Goal: Information Seeking & Learning: Understand process/instructions

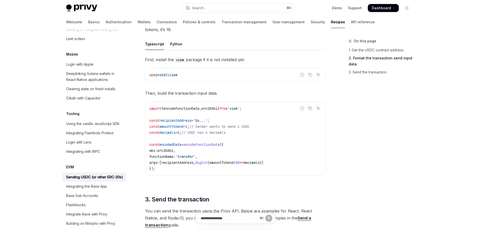
scroll to position [217, 0]
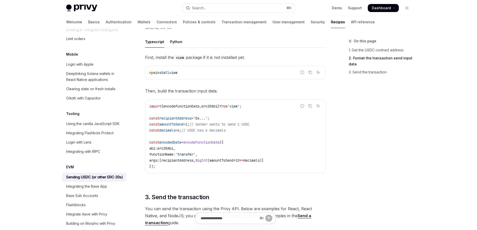
click at [171, 148] on span "erc20Abi" at bounding box center [165, 148] width 16 height 5
click at [214, 146] on code "import { encodeFunctionData , erc20Abi } from 'viem' ; const recipientAddress =…" at bounding box center [235, 136] width 172 height 66
click at [173, 148] on span "erc20Abi" at bounding box center [165, 148] width 16 height 5
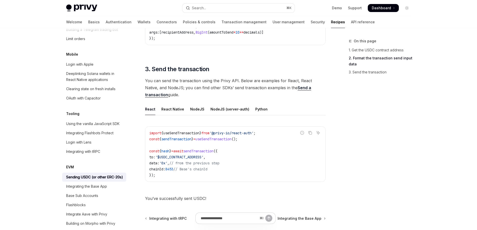
scroll to position [330, 0]
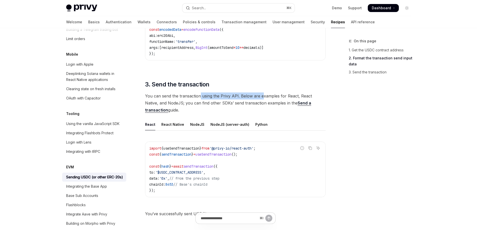
drag, startPoint x: 200, startPoint y: 98, endPoint x: 264, endPoint y: 96, distance: 64.5
click at [264, 96] on span "You can send the transaction using the Privy API. Below are examples for React,…" at bounding box center [235, 103] width 181 height 21
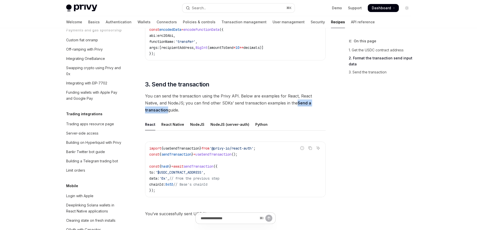
scroll to position [459, 0]
drag, startPoint x: 250, startPoint y: 154, endPoint x: 148, endPoint y: 155, distance: 101.5
click at [148, 155] on div "import { useSendTransaction } from '@privy-io/react-auth' ; const { sendTransac…" at bounding box center [235, 169] width 180 height 55
copy span "const { sendTransaction } = useSendTransaction ();"
click at [245, 160] on code "import { useSendTransaction } from '@privy-io/react-auth' ; const { sendTransac…" at bounding box center [235, 169] width 172 height 48
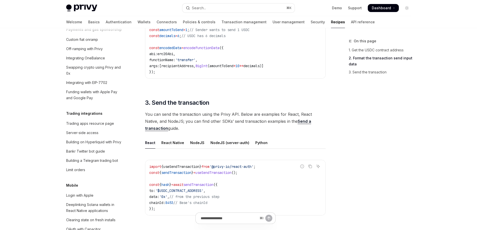
scroll to position [308, 0]
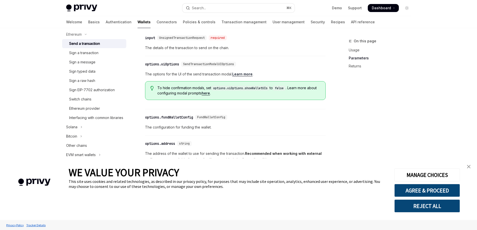
scroll to position [139, 0]
click at [83, 50] on div "Sign a transaction" at bounding box center [83, 51] width 29 height 6
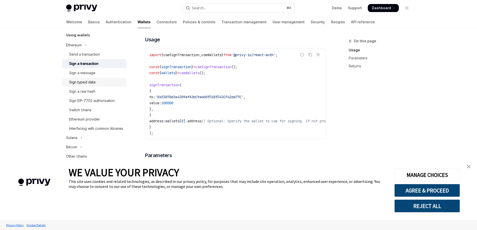
scroll to position [125, 0]
click at [90, 54] on div "Send a transaction" at bounding box center [84, 56] width 31 height 6
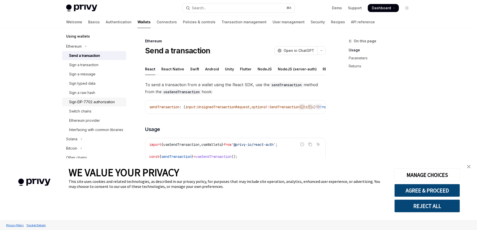
click at [99, 102] on div "Sign EIP-7702 authorization" at bounding box center [92, 102] width 46 height 6
type textarea "*"
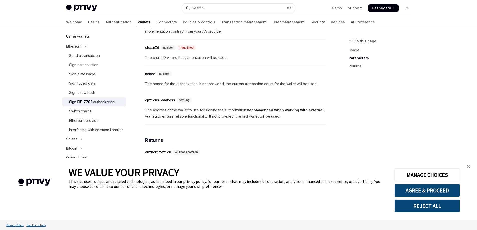
scroll to position [415, 0]
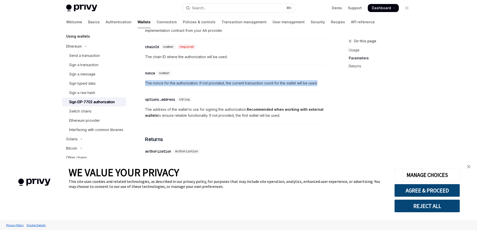
drag, startPoint x: 310, startPoint y: 85, endPoint x: 146, endPoint y: 86, distance: 164.2
click at [146, 86] on span "The nonce for the authorization. If not provided, the current transaction count…" at bounding box center [235, 83] width 181 height 6
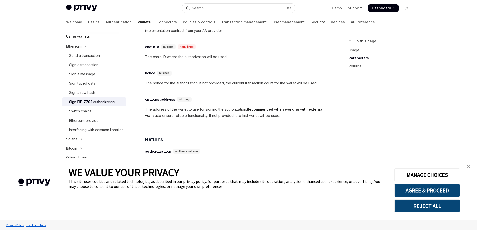
click at [299, 72] on div "​ nonce number" at bounding box center [233, 73] width 176 height 6
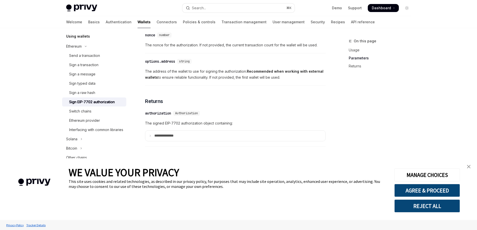
scroll to position [455, 0]
drag, startPoint x: 180, startPoint y: 131, endPoint x: 193, endPoint y: 113, distance: 22.7
click at [180, 131] on summary "**********" at bounding box center [235, 136] width 180 height 11
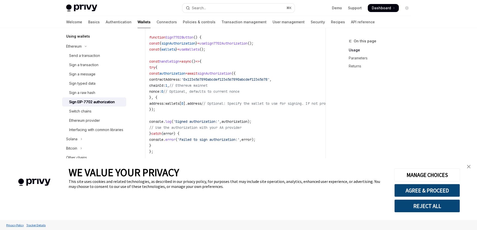
scroll to position [201, 0]
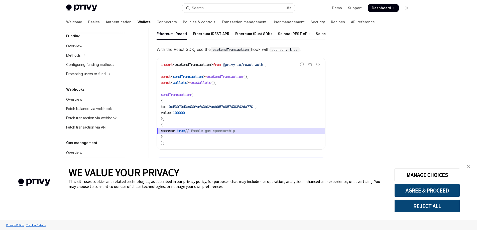
scroll to position [297, 0]
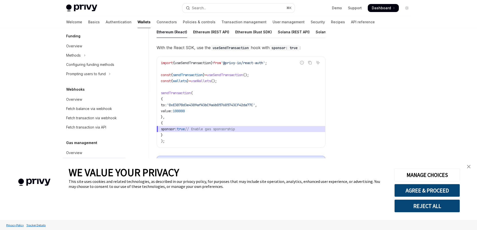
click at [470, 167] on img "close banner" at bounding box center [469, 167] width 4 height 4
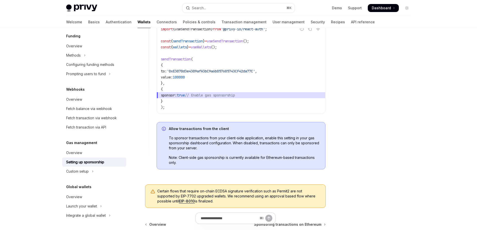
scroll to position [331, 0]
drag, startPoint x: 187, startPoint y: 139, endPoint x: 239, endPoint y: 141, distance: 53.0
click at [230, 140] on span "To sponsor transactions from your client-side application, enable this setting …" at bounding box center [244, 142] width 151 height 15
click at [242, 142] on span "To sponsor transactions from your client-side application, enable this setting …" at bounding box center [244, 142] width 151 height 15
drag, startPoint x: 185, startPoint y: 143, endPoint x: 232, endPoint y: 145, distance: 47.2
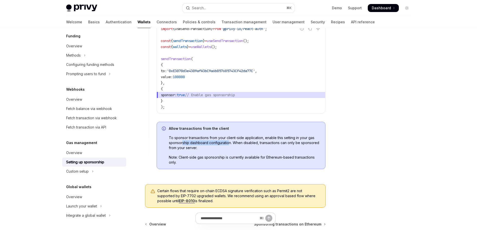
click at [231, 145] on span "To sponsor transactions from your client-side application, enable this setting …" at bounding box center [244, 142] width 151 height 15
click at [234, 145] on span "To sponsor transactions from your client-side application, enable this setting …" at bounding box center [244, 142] width 151 height 15
drag, startPoint x: 275, startPoint y: 143, endPoint x: 302, endPoint y: 145, distance: 27.4
click at [302, 144] on span "To sponsor transactions from your client-side application, enable this setting …" at bounding box center [244, 142] width 151 height 15
click at [301, 154] on div "Allow transactions from the client To sponsor transactions from your client-sid…" at bounding box center [244, 145] width 151 height 39
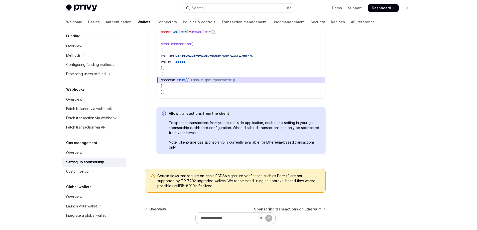
scroll to position [346, 0]
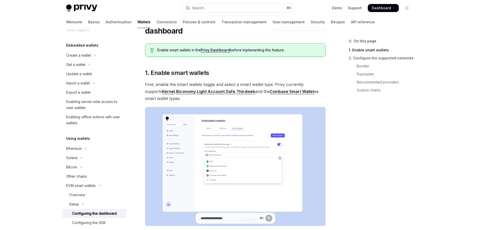
scroll to position [26, 0]
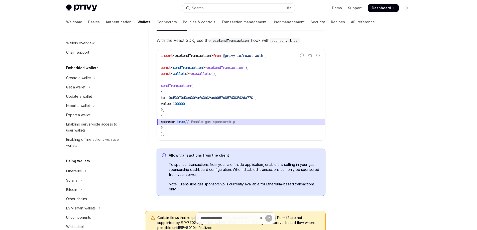
scroll to position [319, 0]
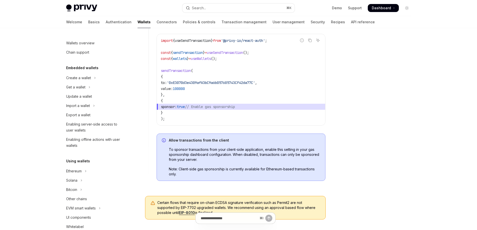
click at [218, 159] on span "To sponsor transactions from your client-side application, enable this setting …" at bounding box center [244, 154] width 151 height 15
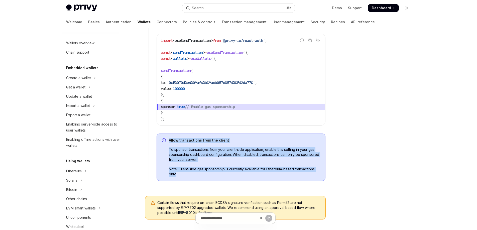
drag, startPoint x: 192, startPoint y: 175, endPoint x: 163, endPoint y: 141, distance: 44.9
click at [163, 141] on div "Allow transactions from the client To sponsor transactions from your client-sid…" at bounding box center [241, 157] width 169 height 47
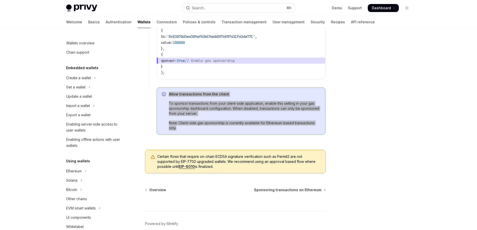
scroll to position [371, 0]
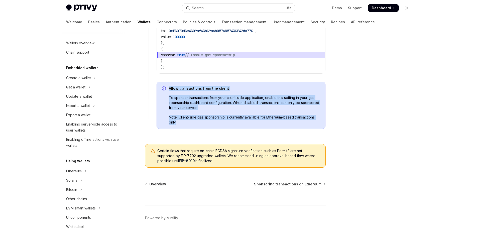
click at [190, 161] on link "EIP-8010" at bounding box center [187, 161] width 16 height 5
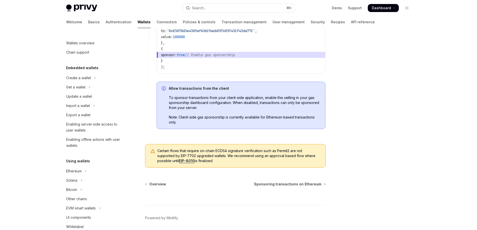
click at [260, 90] on span "Allow transactions from the client" at bounding box center [244, 88] width 151 height 5
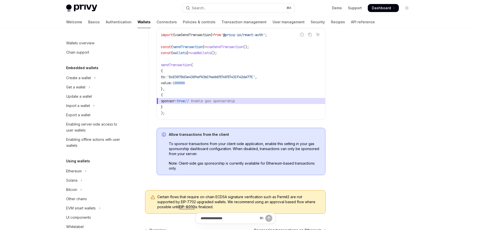
scroll to position [322, 0]
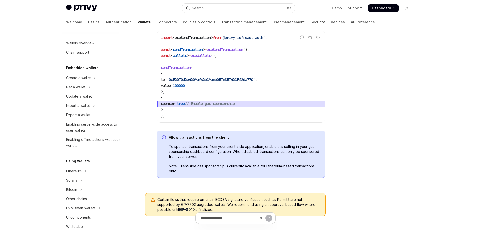
click at [243, 50] on span "useSendTransaction" at bounding box center [225, 49] width 36 height 5
click at [243, 49] on span "useSendTransaction" at bounding box center [225, 49] width 36 height 5
click at [195, 49] on span "sendTransaction" at bounding box center [188, 49] width 30 height 5
copy span "sendTransaction"
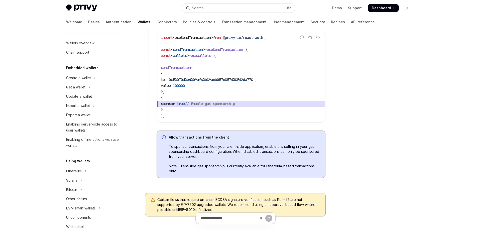
click at [213, 92] on code "import { useSendTransaction } from '@privy-io/react-auth' ; const { sendTransac…" at bounding box center [241, 77] width 160 height 84
click at [238, 94] on code "import { useSendTransaction } from '@privy-io/react-auth' ; const { sendTransac…" at bounding box center [241, 77] width 160 height 84
click at [230, 94] on code "import { useSendTransaction } from '@privy-io/react-auth' ; const { sendTransac…" at bounding box center [241, 77] width 160 height 84
click at [194, 114] on code "import { useSendTransaction } from '@privy-io/react-auth' ; const { sendTransac…" at bounding box center [241, 77] width 160 height 84
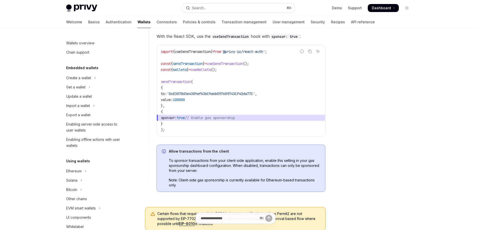
scroll to position [309, 0]
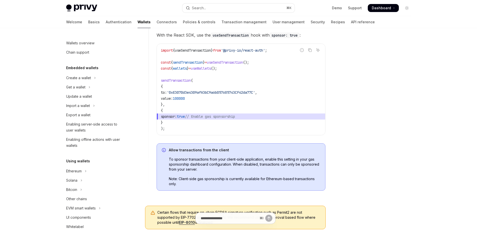
click at [170, 124] on code "import { useSendTransaction } from '@privy-io/react-auth' ; const { sendTransac…" at bounding box center [241, 89] width 160 height 84
click at [171, 120] on code "import { useSendTransaction } from '@privy-io/react-auth' ; const { sendTransac…" at bounding box center [241, 89] width 160 height 84
click at [170, 120] on code "import { useSendTransaction } from '@privy-io/react-auth' ; const { sendTransac…" at bounding box center [241, 89] width 160 height 84
click at [213, 95] on code "import { useSendTransaction } from '@privy-io/react-auth' ; const { sendTransac…" at bounding box center [241, 89] width 160 height 84
drag, startPoint x: 207, startPoint y: 103, endPoint x: 211, endPoint y: 101, distance: 4.2
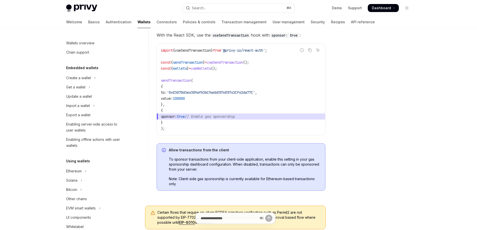
click at [207, 103] on code "import { useSendTransaction } from '@privy-io/react-auth' ; const { sendTransac…" at bounding box center [241, 89] width 160 height 84
click at [242, 70] on code "import { useSendTransaction } from '@privy-io/react-auth' ; const { sendTransac…" at bounding box center [241, 89] width 160 height 84
drag, startPoint x: 268, startPoint y: 43, endPoint x: 264, endPoint y: 55, distance: 13.1
click at [268, 43] on div "With the React SDK, use the useSendTransaction hook with sponsor: true : Report…" at bounding box center [241, 113] width 169 height 163
click at [264, 55] on code "import { useSendTransaction } from '@privy-io/react-auth' ; const { sendTransac…" at bounding box center [241, 89] width 160 height 84
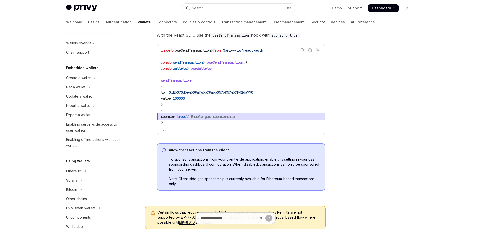
drag, startPoint x: 343, startPoint y: 86, endPoint x: 242, endPoint y: 85, distance: 101.3
click at [342, 85] on div at bounding box center [377, 134] width 76 height 192
drag, startPoint x: 234, startPoint y: 85, endPoint x: 188, endPoint y: 78, distance: 47.2
click at [184, 70] on code "import { useSendTransaction } from '@privy-io/react-auth' ; const { sendTransac…" at bounding box center [241, 89] width 160 height 84
click at [205, 92] on span "'0xE3070d3e4309afA3bC9a6b057685743CF42da77C'" at bounding box center [211, 92] width 88 height 5
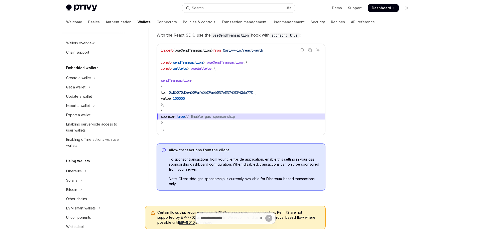
drag, startPoint x: 205, startPoint y: 124, endPoint x: 181, endPoint y: 124, distance: 23.3
click at [204, 124] on code "import { useSendTransaction } from '@privy-io/react-auth' ; const { sendTransac…" at bounding box center [241, 89] width 160 height 84
drag, startPoint x: 170, startPoint y: 123, endPoint x: 155, endPoint y: 88, distance: 37.2
click at [155, 88] on div "**********" at bounding box center [237, 86] width 177 height 218
copy code "{ to: '0xE3070d3e4309afA3bC9a6b057685743CF42da77C' , value: 100000 }, { sponsor…"
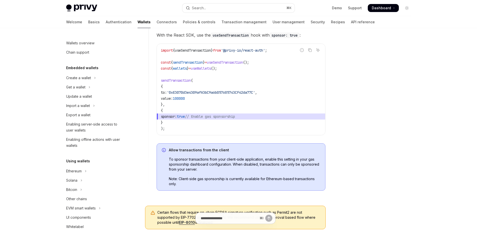
click at [220, 78] on code "import { useSendTransaction } from '@privy-io/react-auth' ; const { sendTransac…" at bounding box center [241, 89] width 160 height 84
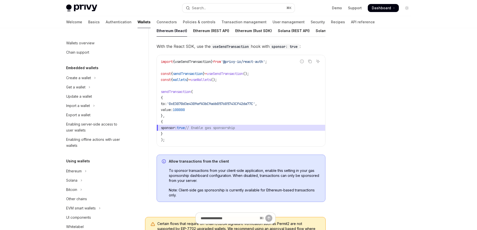
scroll to position [299, 0]
click at [220, 113] on code "import { useSendTransaction } from '@privy-io/react-auth' ; const { sendTransac…" at bounding box center [241, 100] width 160 height 84
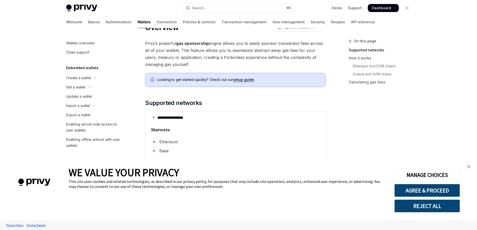
scroll to position [206, 0]
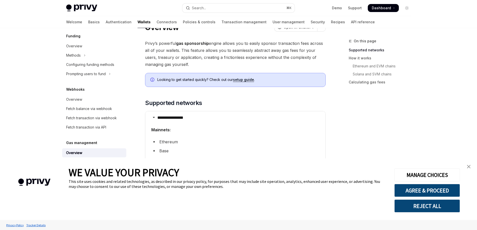
click at [472, 166] on link "close banner" at bounding box center [469, 167] width 10 height 10
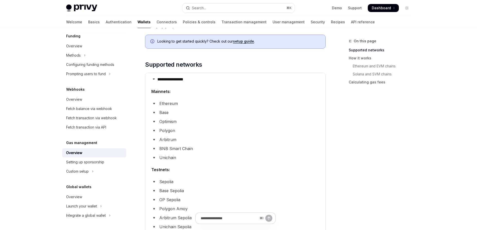
scroll to position [73, 0]
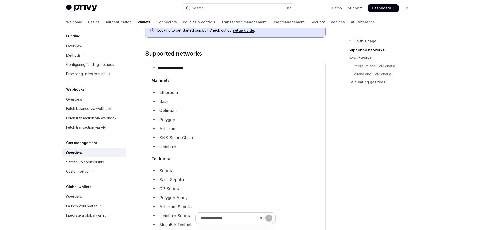
click at [167, 170] on li "Sepolia" at bounding box center [235, 170] width 168 height 7
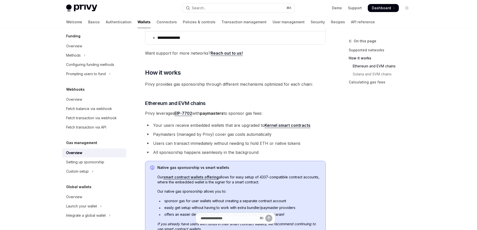
scroll to position [276, 0]
drag, startPoint x: 177, startPoint y: 126, endPoint x: 230, endPoint y: 126, distance: 52.9
click at [228, 126] on li "Your users receive embedded wallets that are upgraded to Kernel smart contracts" at bounding box center [235, 125] width 181 height 7
click at [232, 126] on li "Your users receive embedded wallets that are upgraded to Kernel smart contracts" at bounding box center [235, 125] width 181 height 7
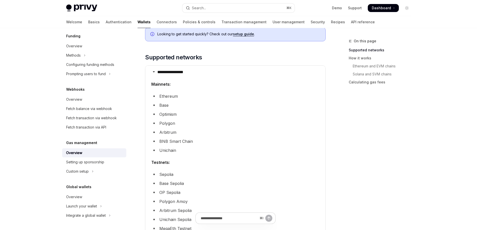
scroll to position [30, 0]
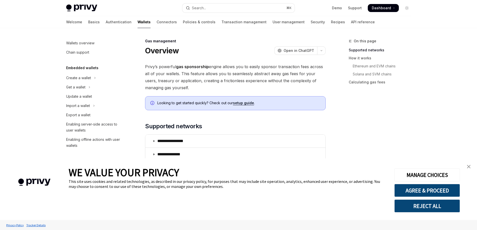
type textarea "*"
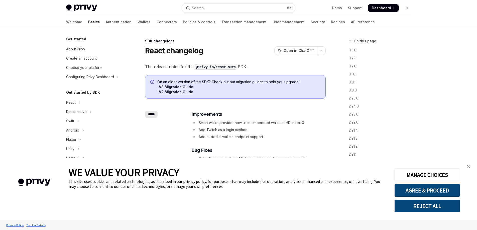
type textarea "*"
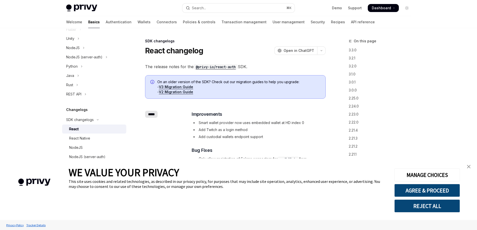
click at [469, 166] on img "close banner" at bounding box center [469, 167] width 4 height 4
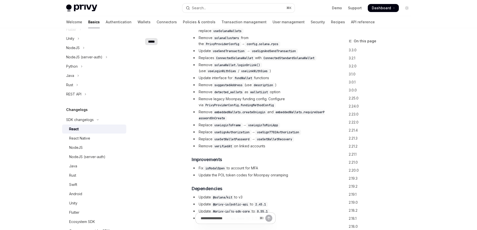
scroll to position [546, 0]
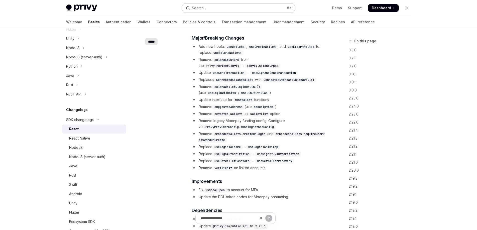
click at [271, 9] on button "Search... ⌘ K" at bounding box center [239, 8] width 112 height 9
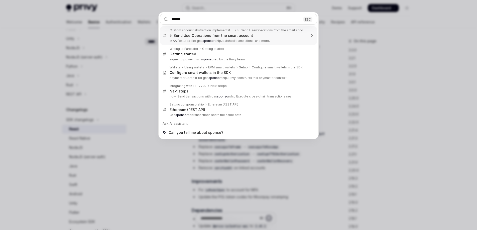
type input "*******"
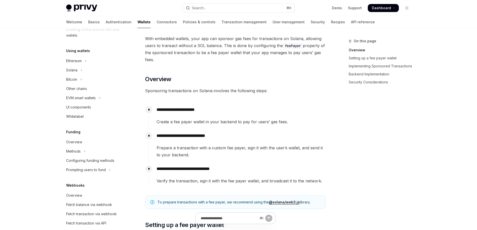
scroll to position [237, 0]
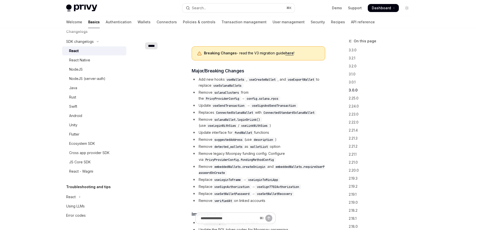
scroll to position [512, 0]
click at [291, 51] on link "here" at bounding box center [290, 53] width 8 height 5
type textarea "*"
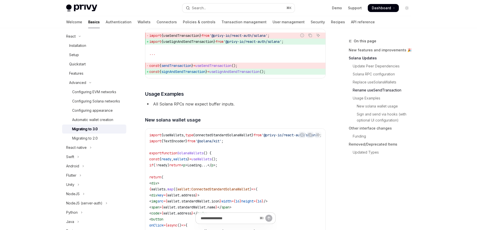
scroll to position [791, 0]
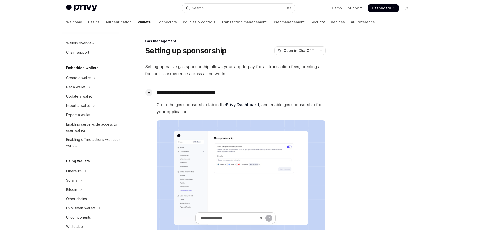
scroll to position [299, 0]
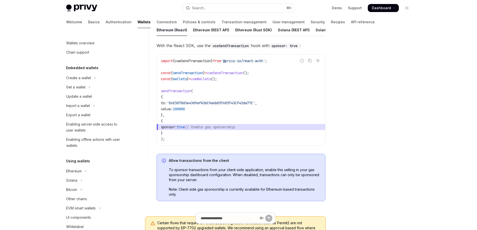
click at [236, 88] on code "import { useSendTransaction } from '@privy-io/react-auth' ; const { sendTransac…" at bounding box center [241, 100] width 160 height 84
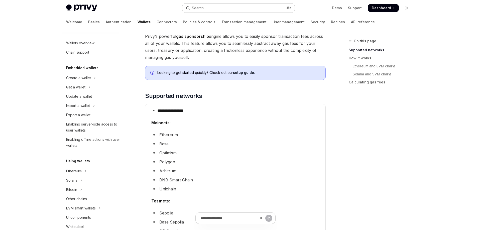
scroll to position [206, 0]
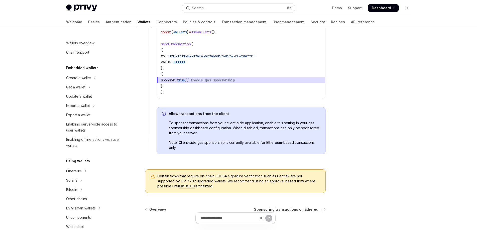
scroll to position [206, 0]
